Goal: Task Accomplishment & Management: Use online tool/utility

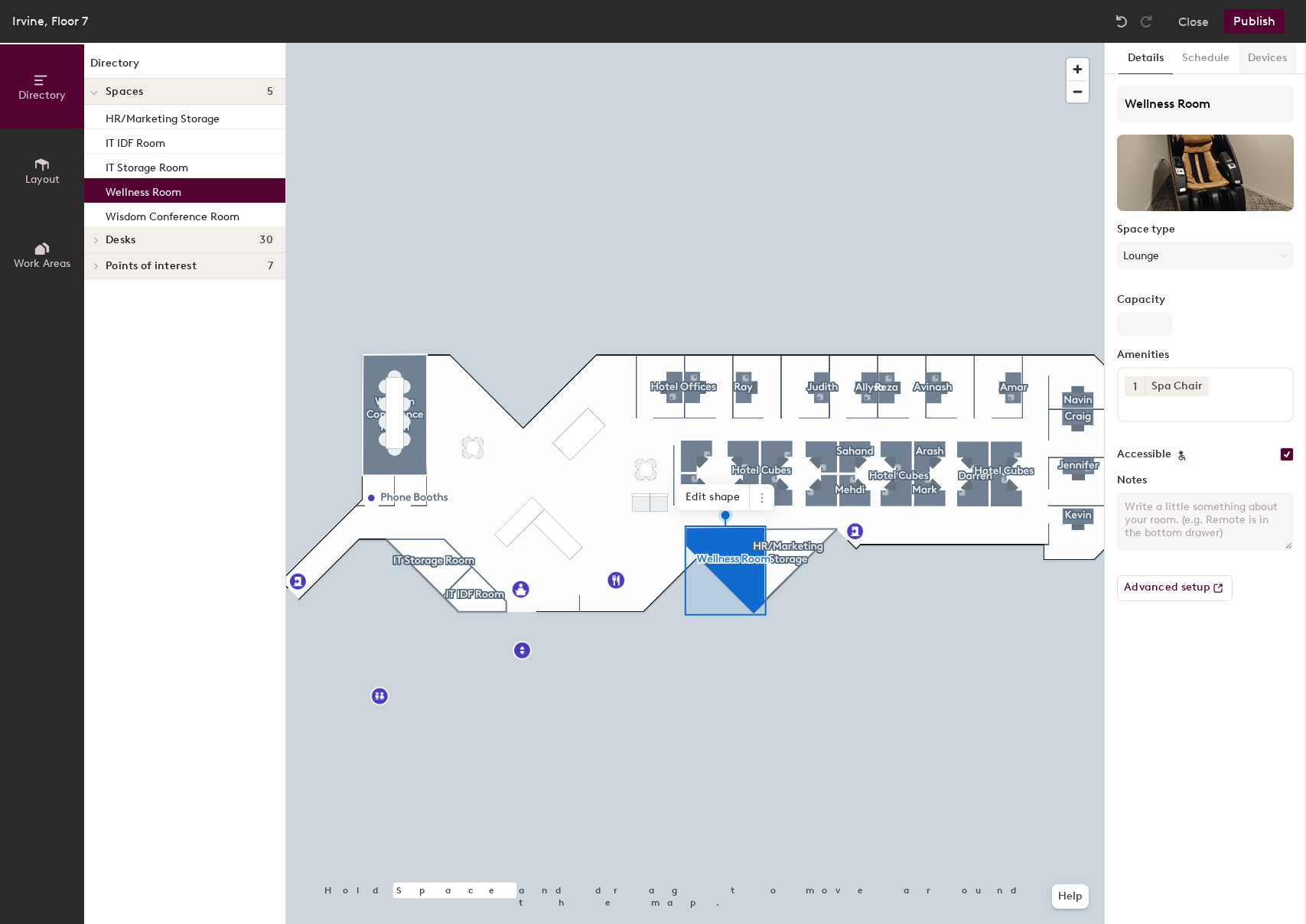
click at [1269, 55] on button "Devices" at bounding box center [1266, 59] width 57 height 31
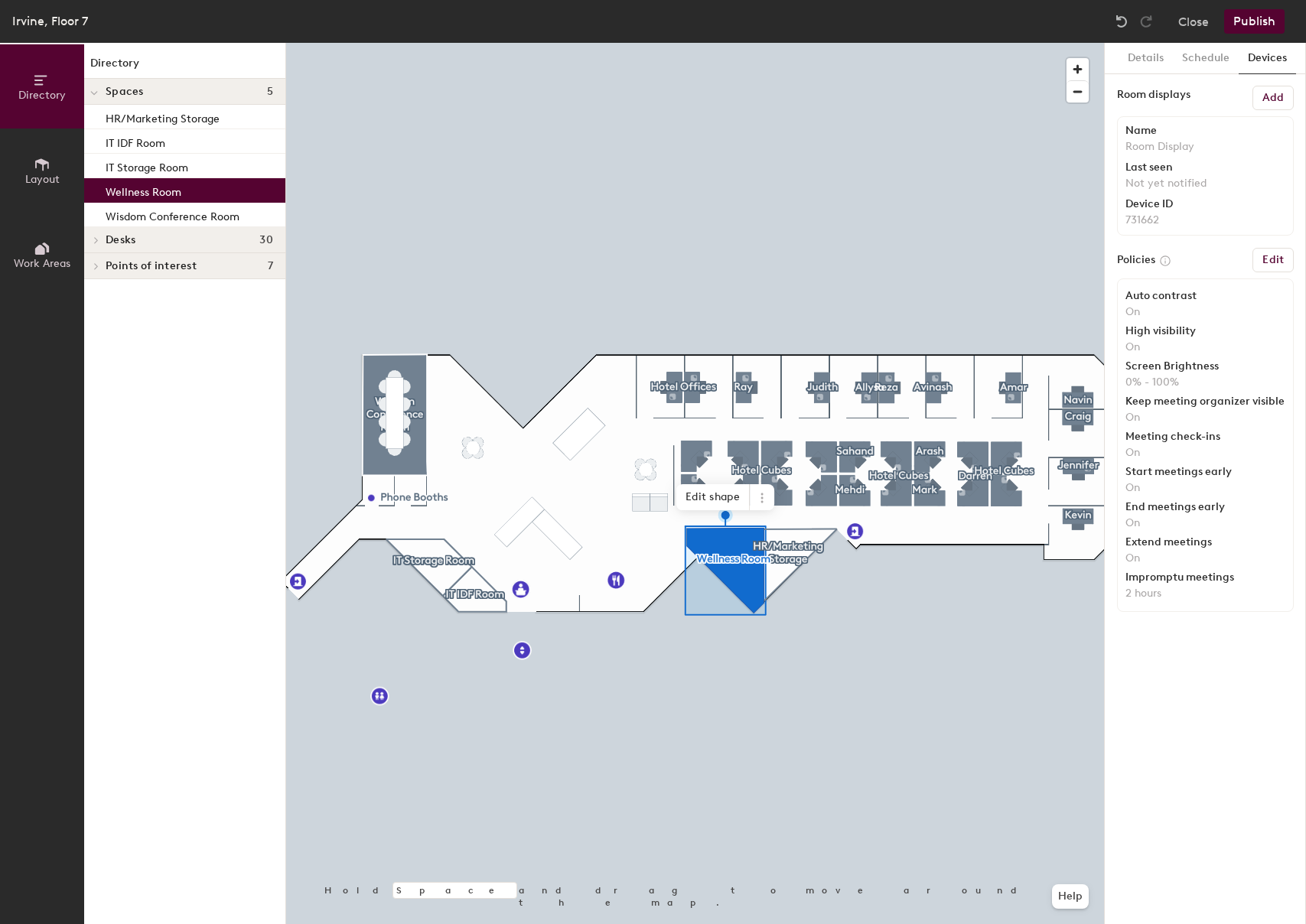
click at [1265, 94] on h6 "Add" at bounding box center [1273, 98] width 21 height 12
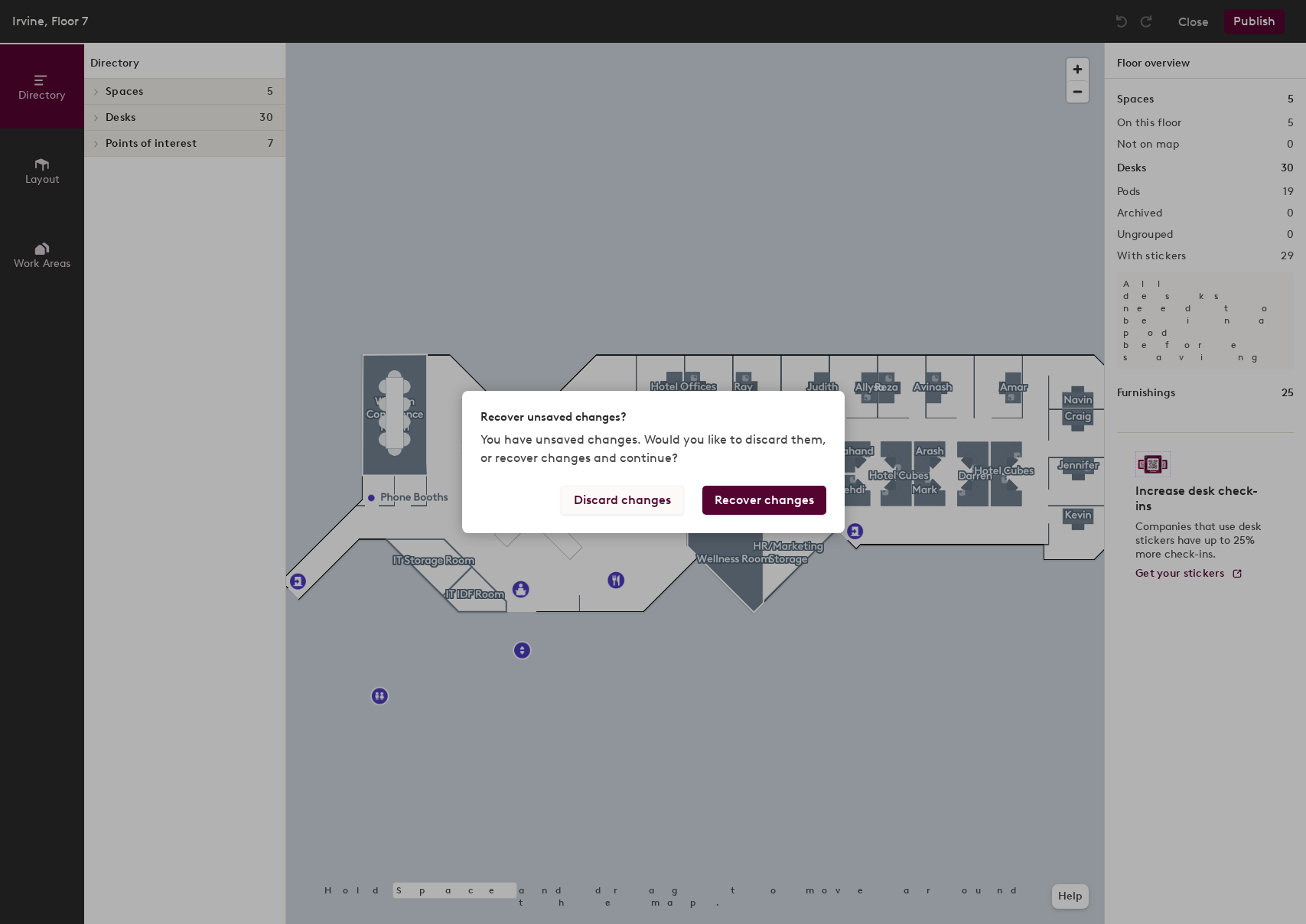
click at [644, 498] on button "Discard changes" at bounding box center [622, 500] width 123 height 29
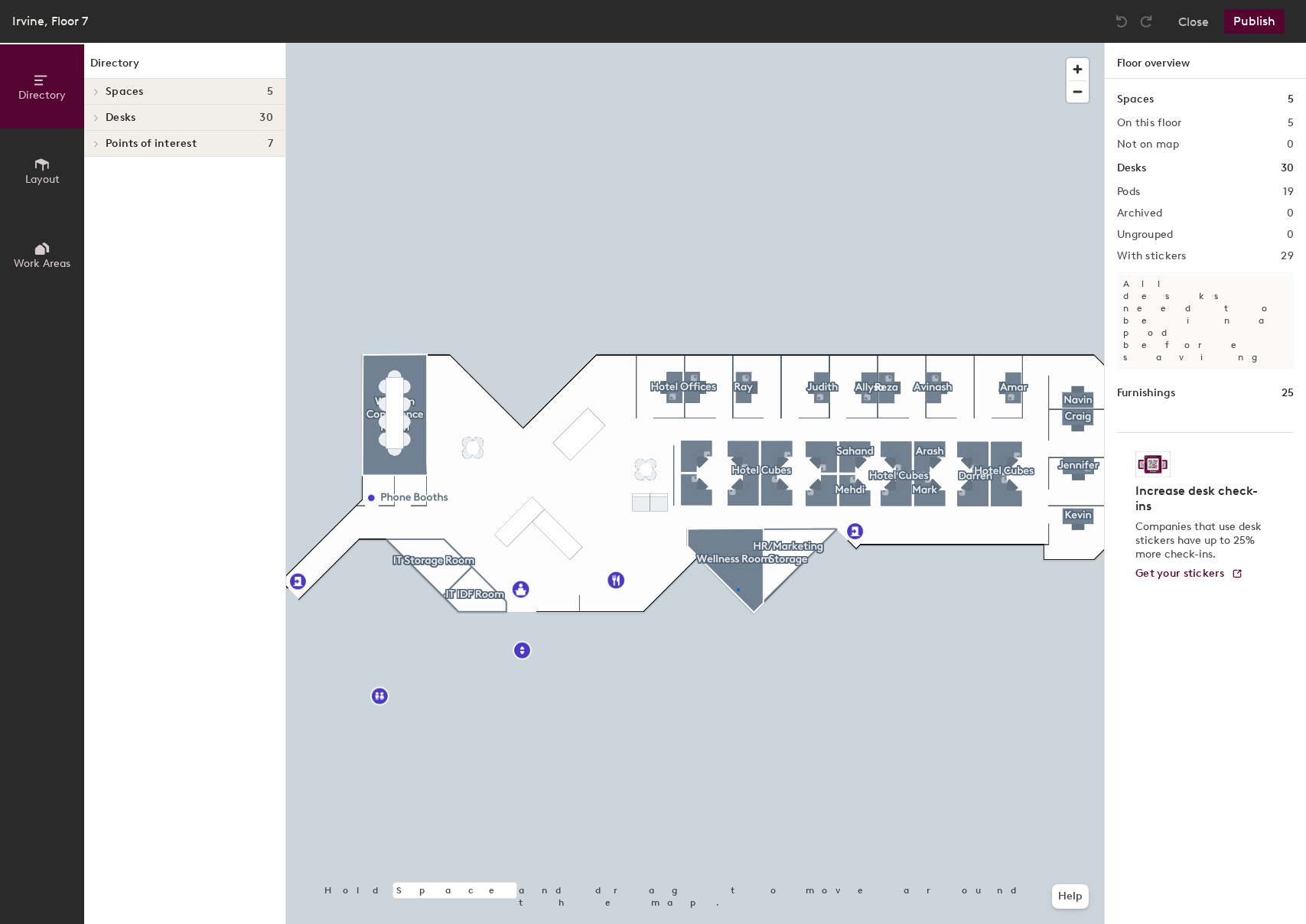
click at [736, 43] on div at bounding box center [694, 43] width 817 height 0
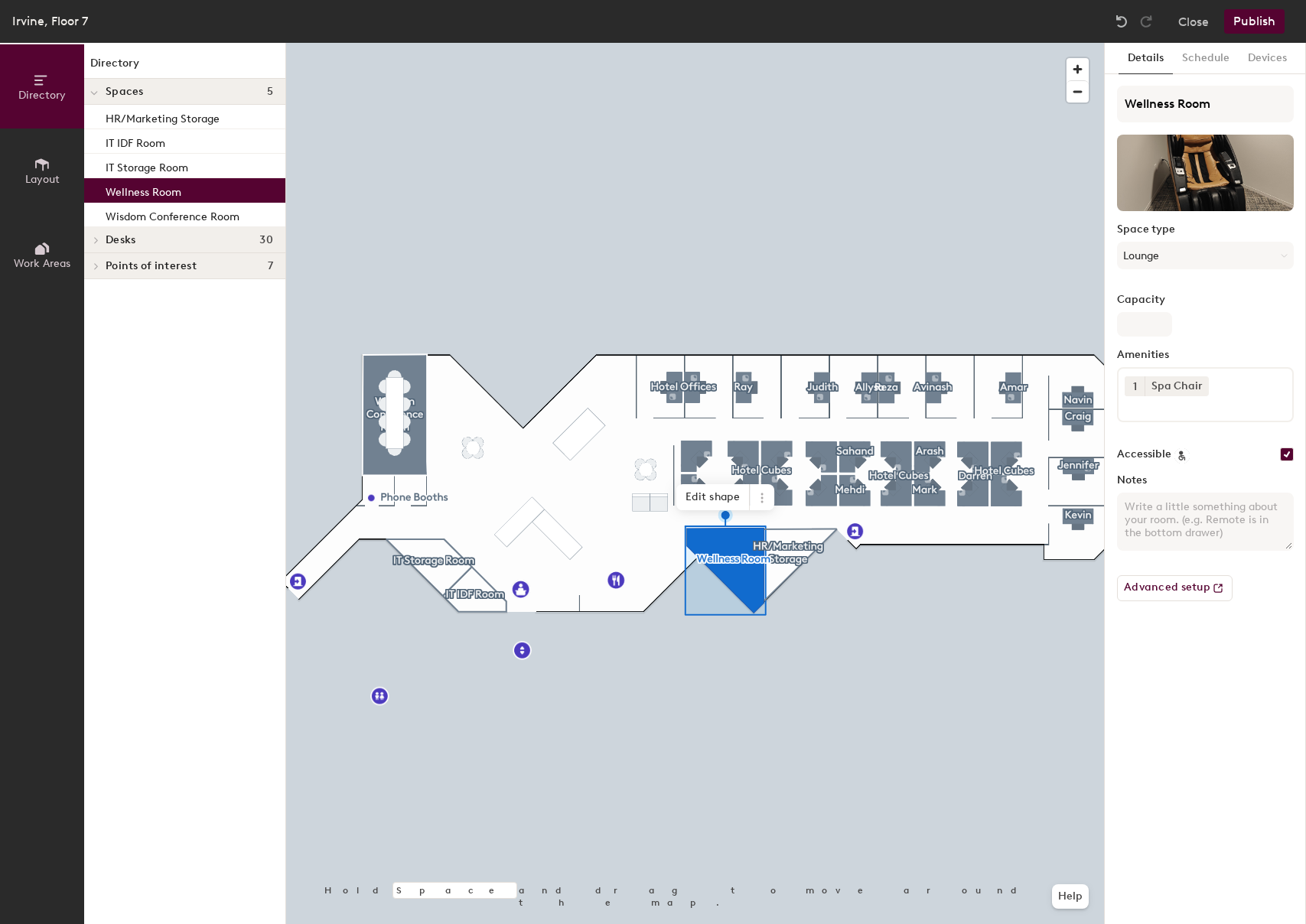
click at [97, 237] on icon at bounding box center [96, 240] width 6 height 7
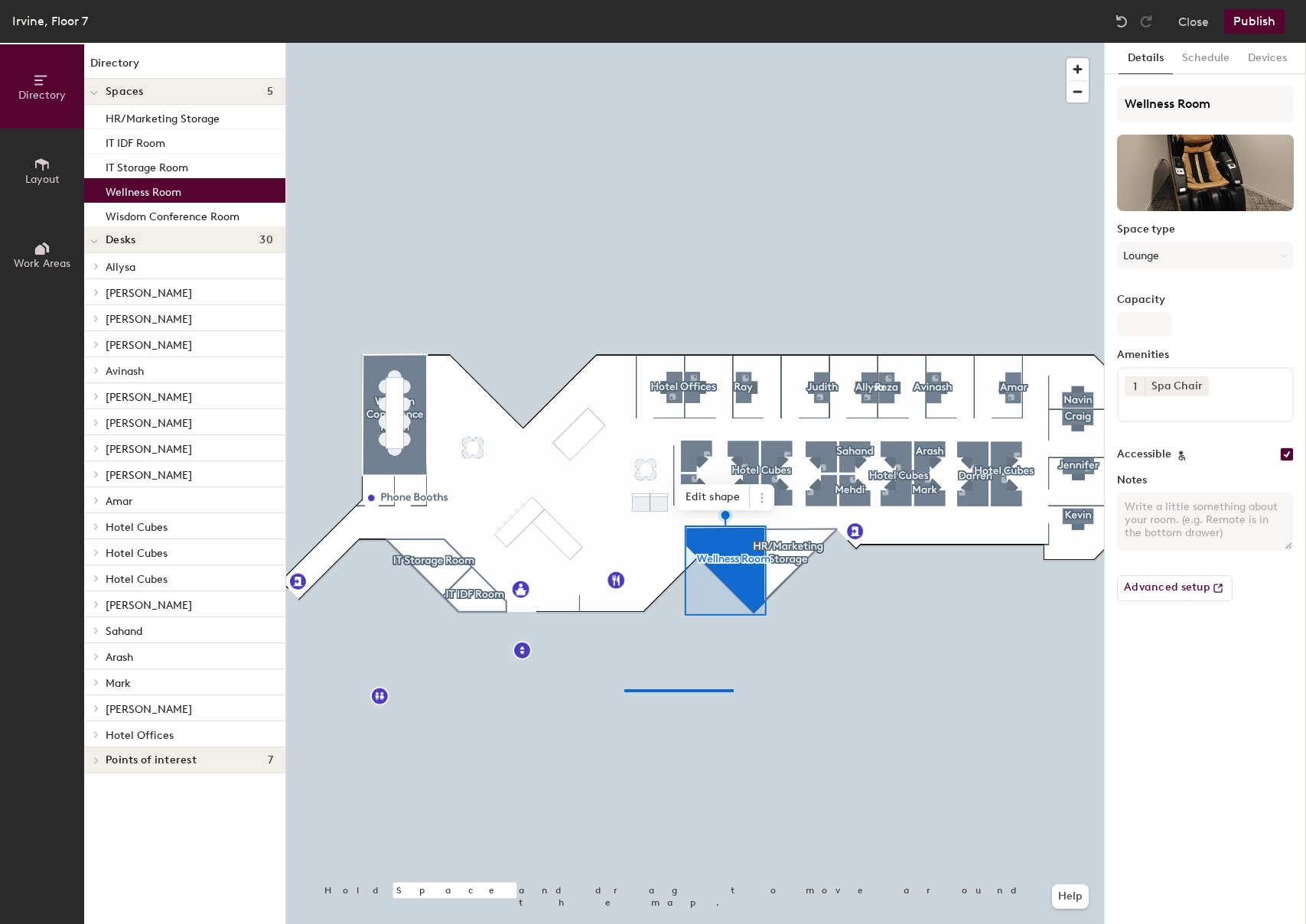
click at [624, 43] on div at bounding box center [694, 43] width 817 height 0
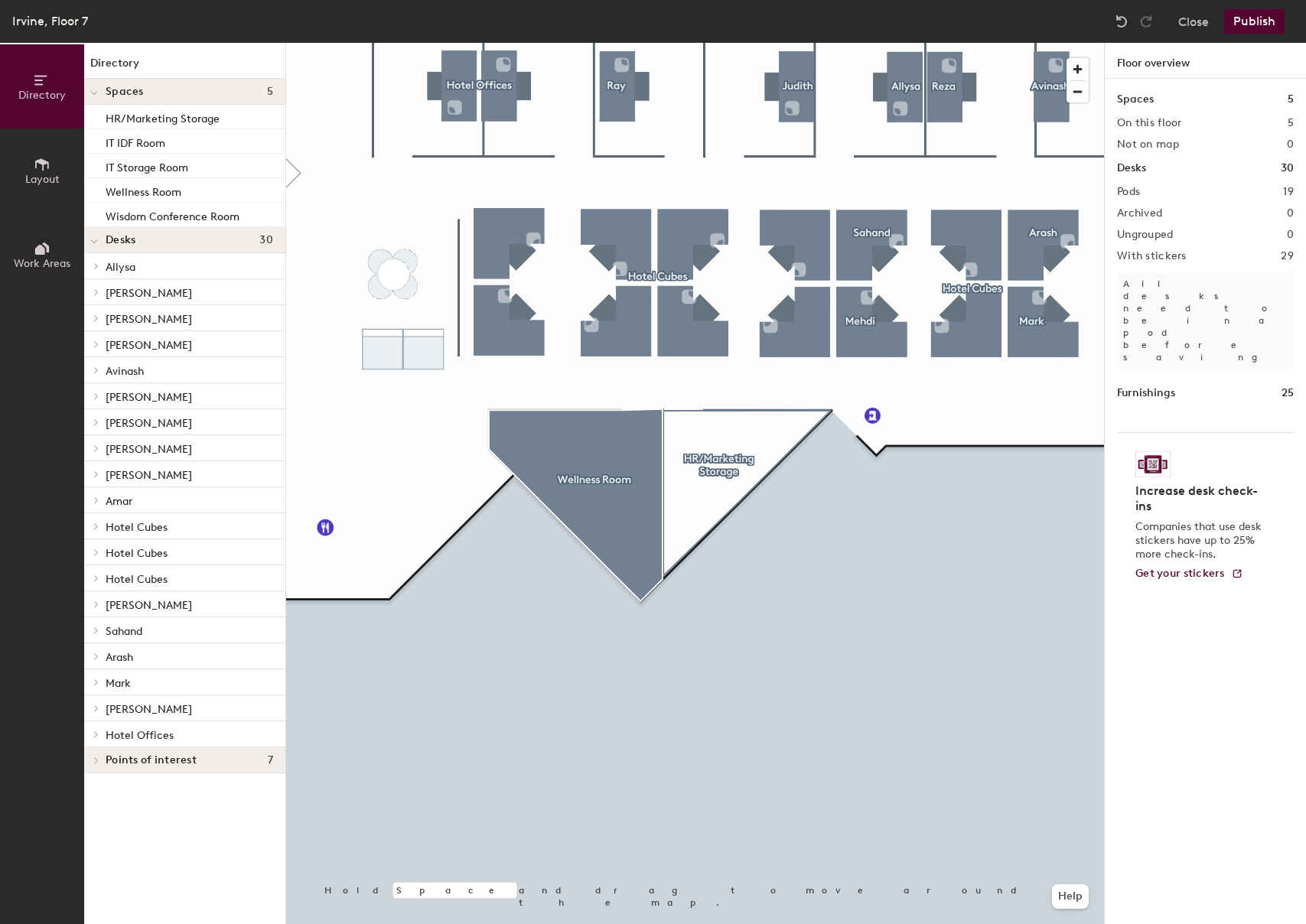
click at [640, 43] on div at bounding box center [694, 43] width 817 height 0
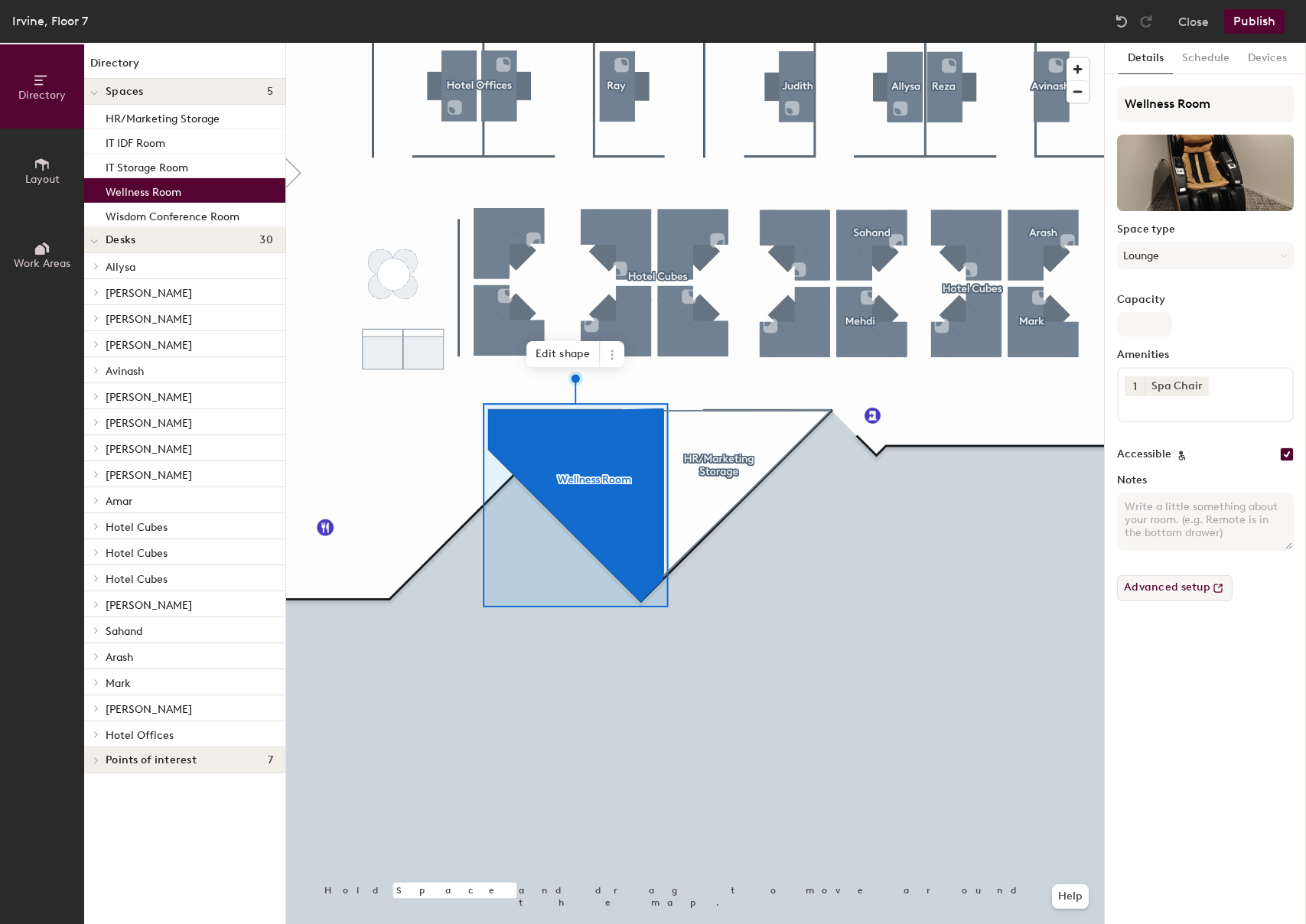
click at [1159, 592] on button "Advanced setup" at bounding box center [1175, 588] width 116 height 26
click at [1259, 53] on button "Devices" at bounding box center [1266, 59] width 57 height 31
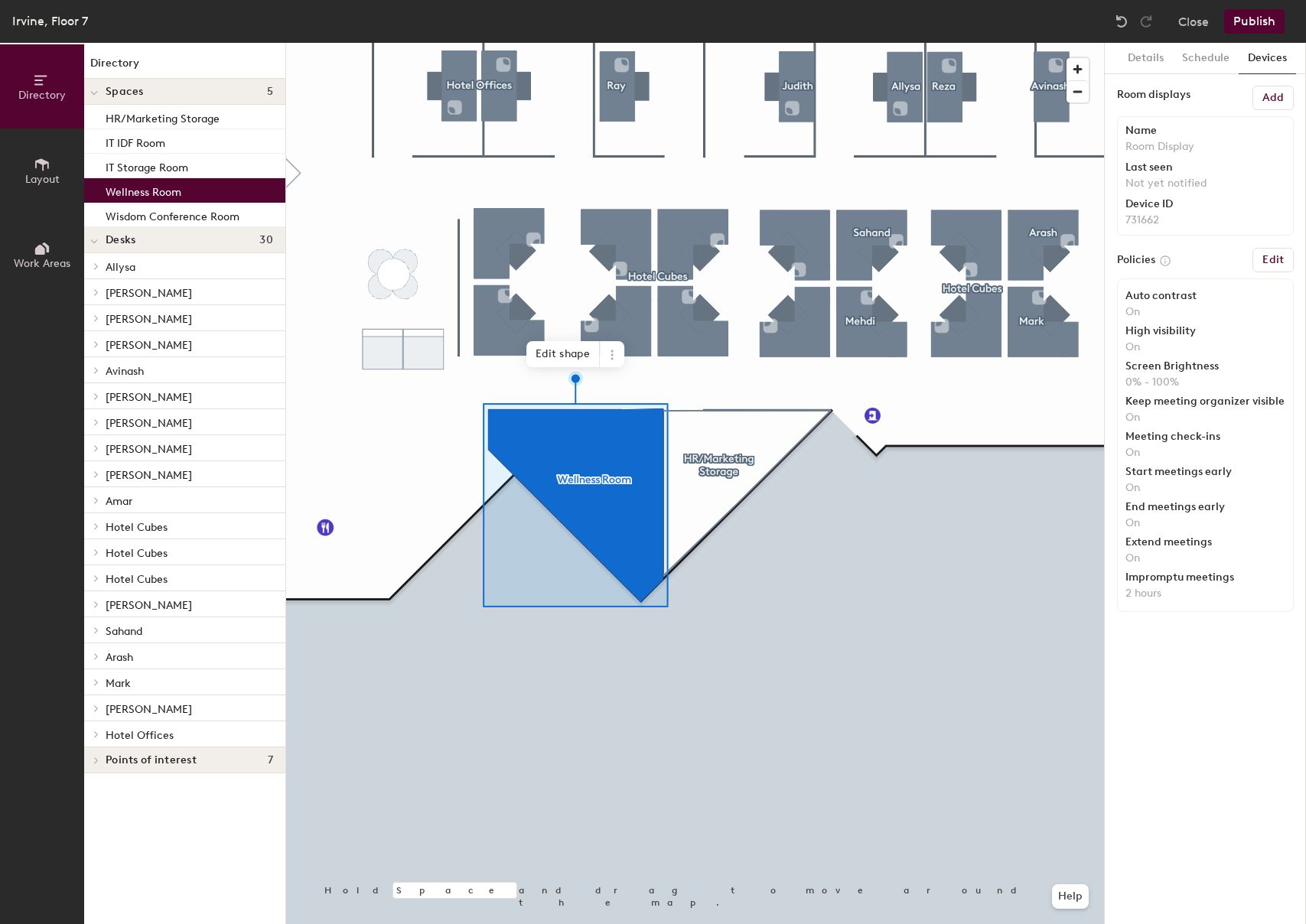
click at [1147, 216] on p "731662" at bounding box center [1204, 220] width 160 height 14
click at [1269, 98] on h6 "Add" at bounding box center [1273, 98] width 21 height 12
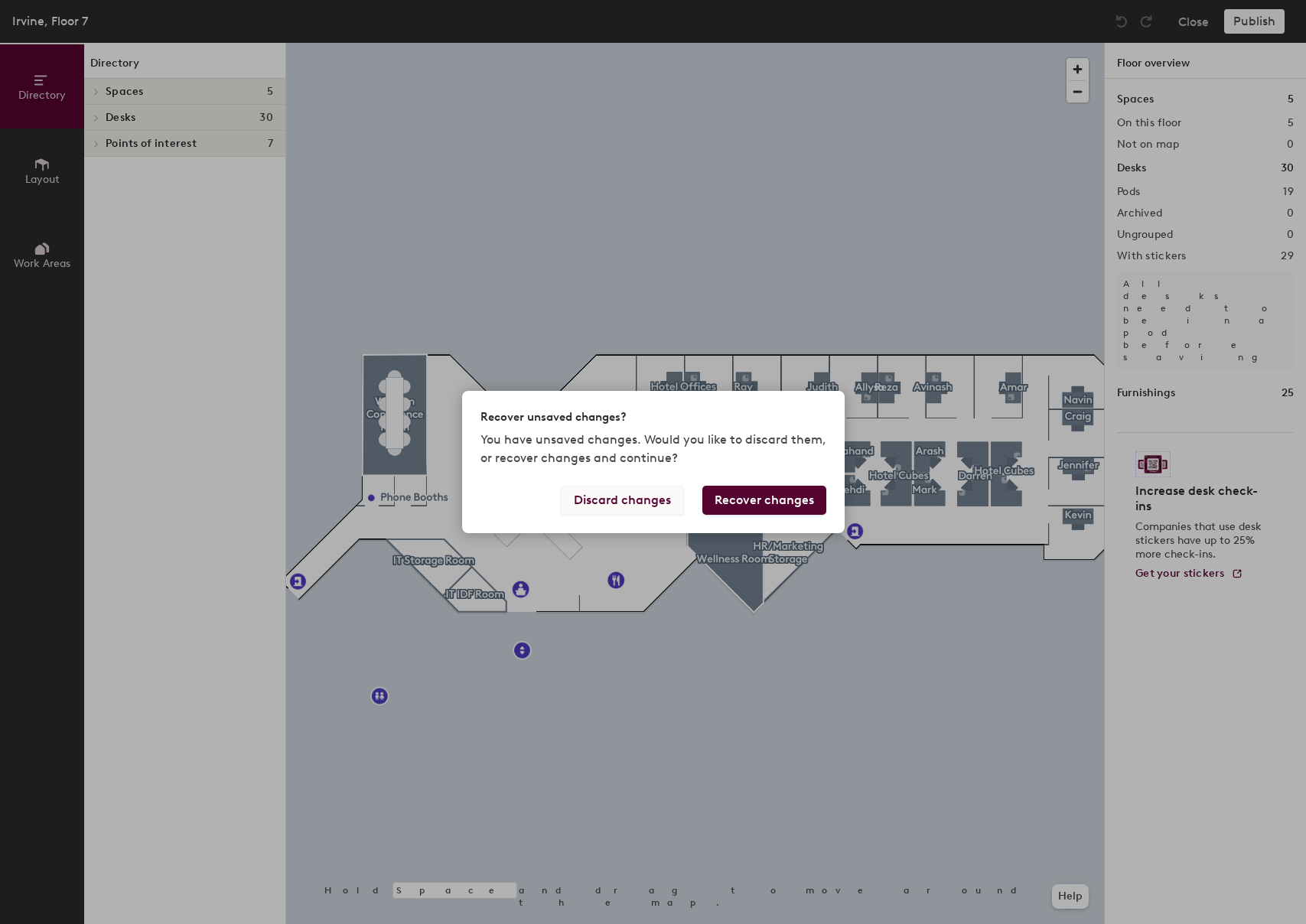
click at [633, 496] on button "Discard changes" at bounding box center [622, 500] width 123 height 29
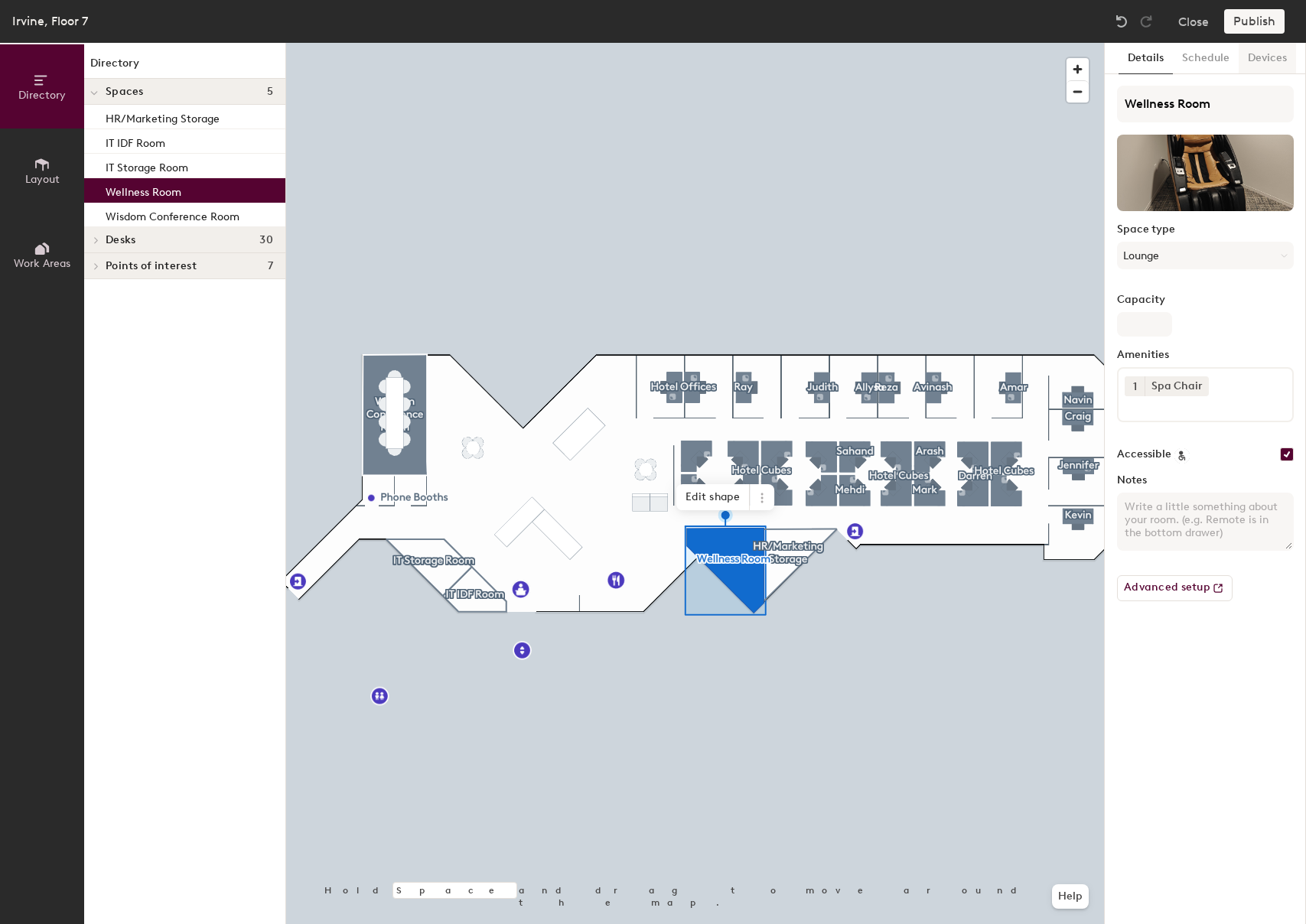
click at [1274, 56] on button "Devices" at bounding box center [1266, 59] width 57 height 31
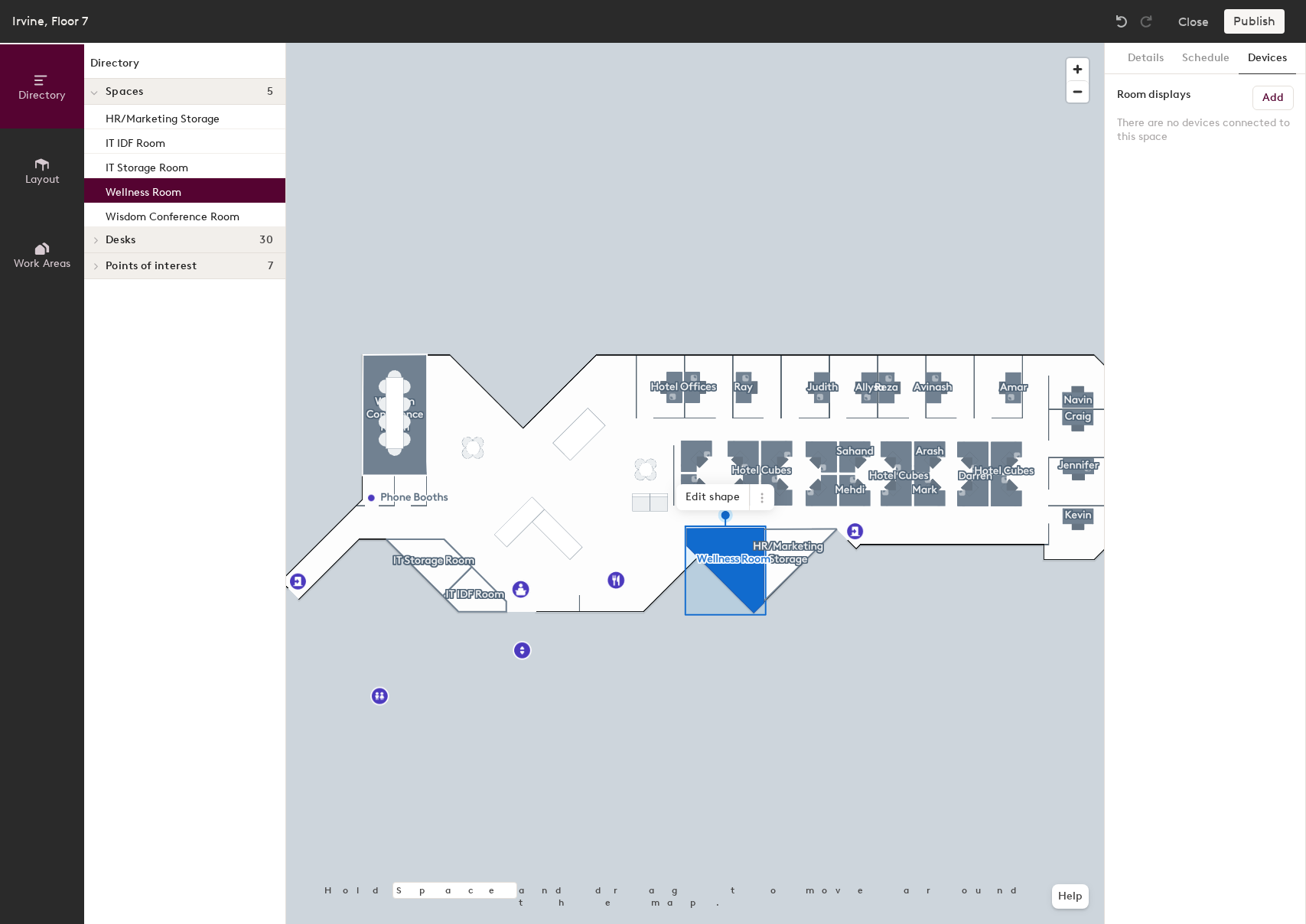
click at [1257, 26] on div "Publish" at bounding box center [1259, 21] width 69 height 25
click at [1245, 23] on div "Publish" at bounding box center [1259, 21] width 69 height 25
click at [1186, 25] on button "Close" at bounding box center [1193, 21] width 31 height 25
